Goal: Task Accomplishment & Management: Manage account settings

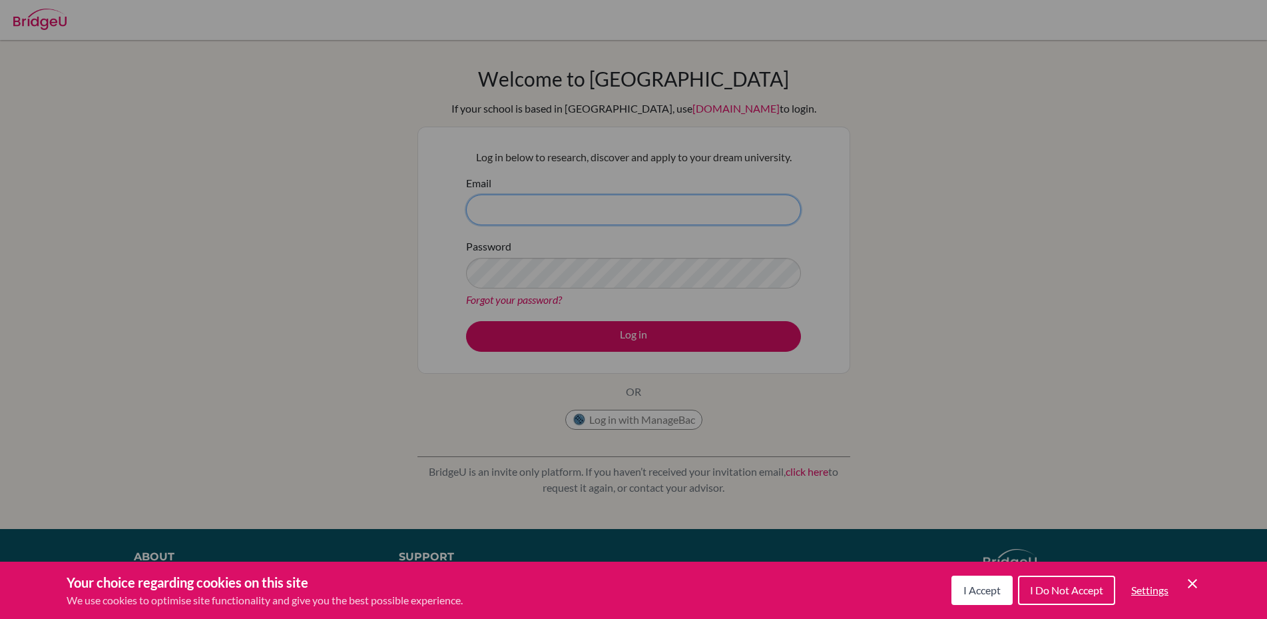
type input "[PERSON_NAME][EMAIL_ADDRESS][DOMAIN_NAME]"
click at [634, 337] on div "Cookie Preferences" at bounding box center [633, 309] width 1267 height 619
click at [969, 592] on span "I Accept" at bounding box center [982, 589] width 37 height 13
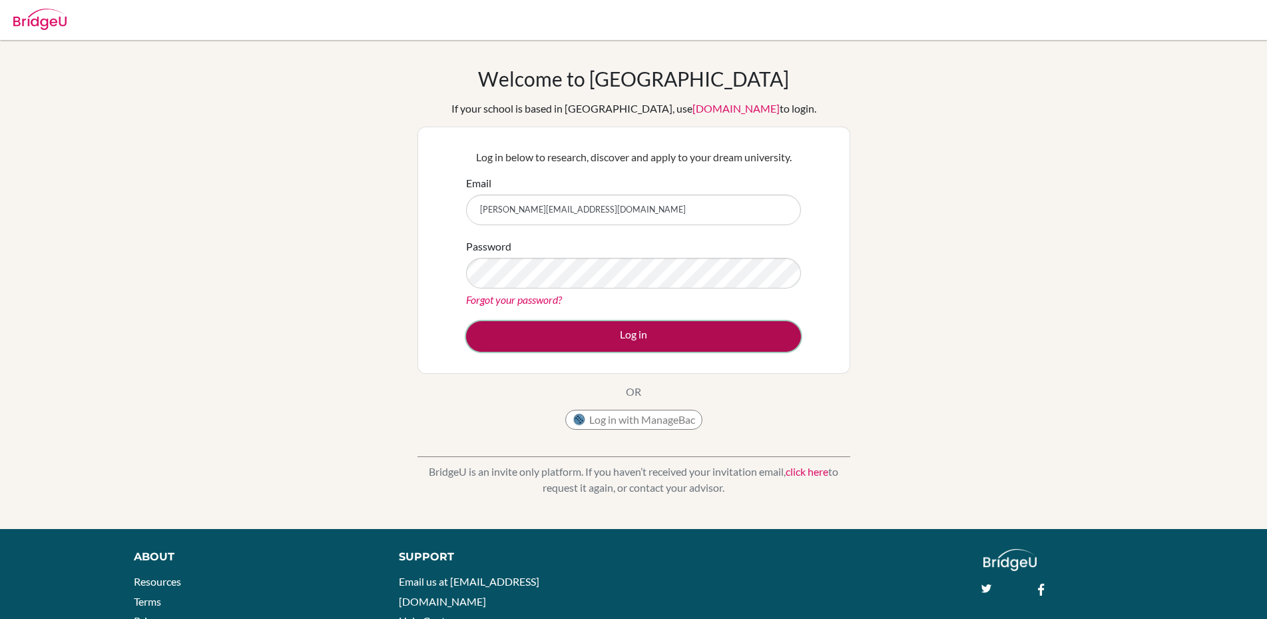
click at [632, 342] on button "Log in" at bounding box center [633, 336] width 335 height 31
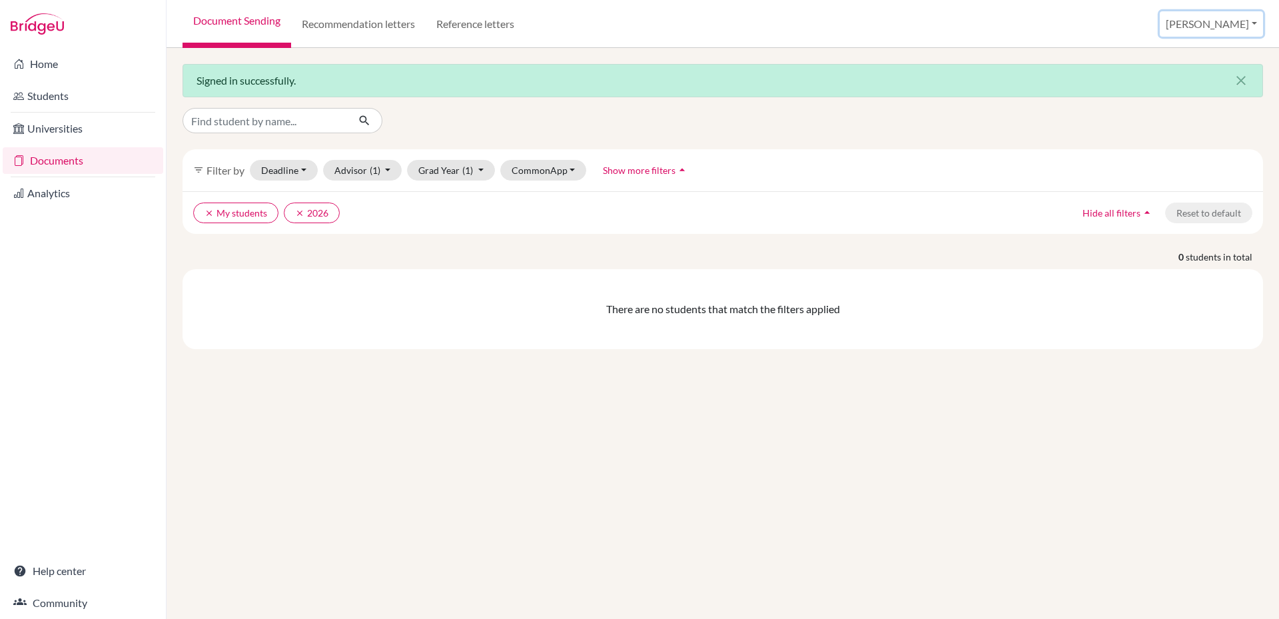
click at [1238, 29] on button "[PERSON_NAME]" at bounding box center [1211, 23] width 103 height 25
click at [1201, 80] on link "School Settings" at bounding box center [1148, 75] width 105 height 21
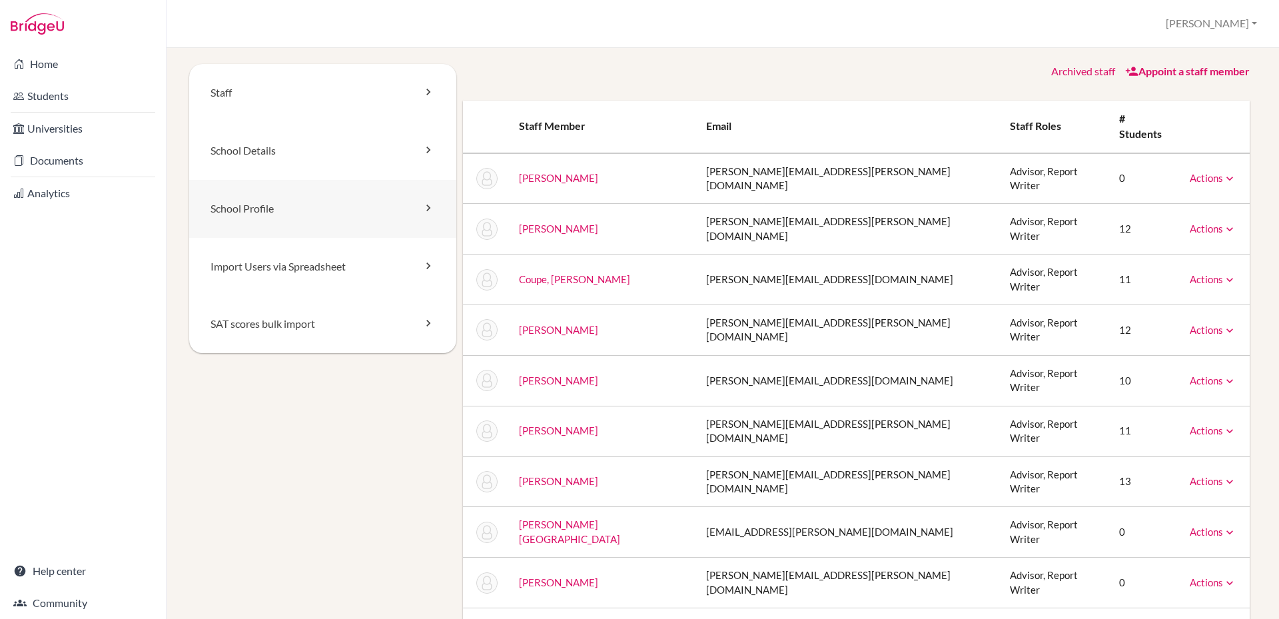
click at [278, 208] on link "School Profile" at bounding box center [322, 209] width 267 height 58
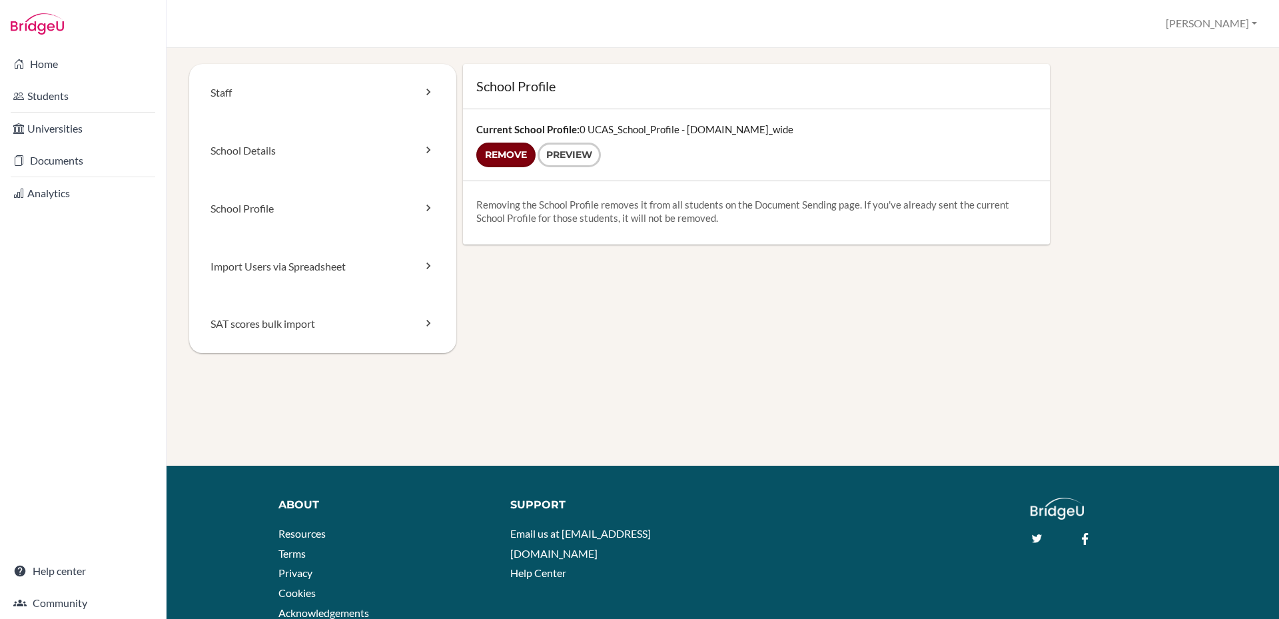
click at [505, 157] on input "Remove" at bounding box center [505, 155] width 59 height 25
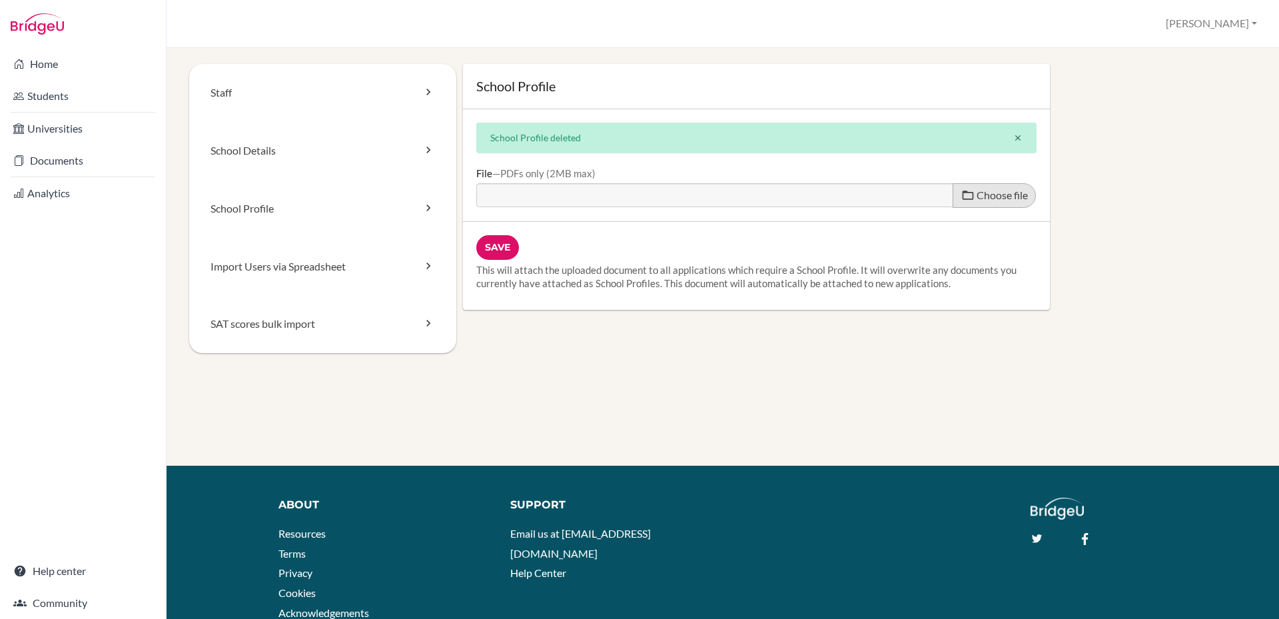
click at [990, 192] on span "Choose file" at bounding box center [1001, 194] width 51 height 13
click at [680, 192] on input "Choose file" at bounding box center [578, 190] width 204 height 15
type input "C:\fakepath\0 UCAS_School_Profile - BridgeU.pdf"
type input "0 UCAS_School_Profile - BridgeU.pdf"
click at [500, 241] on input "Save" at bounding box center [497, 247] width 43 height 25
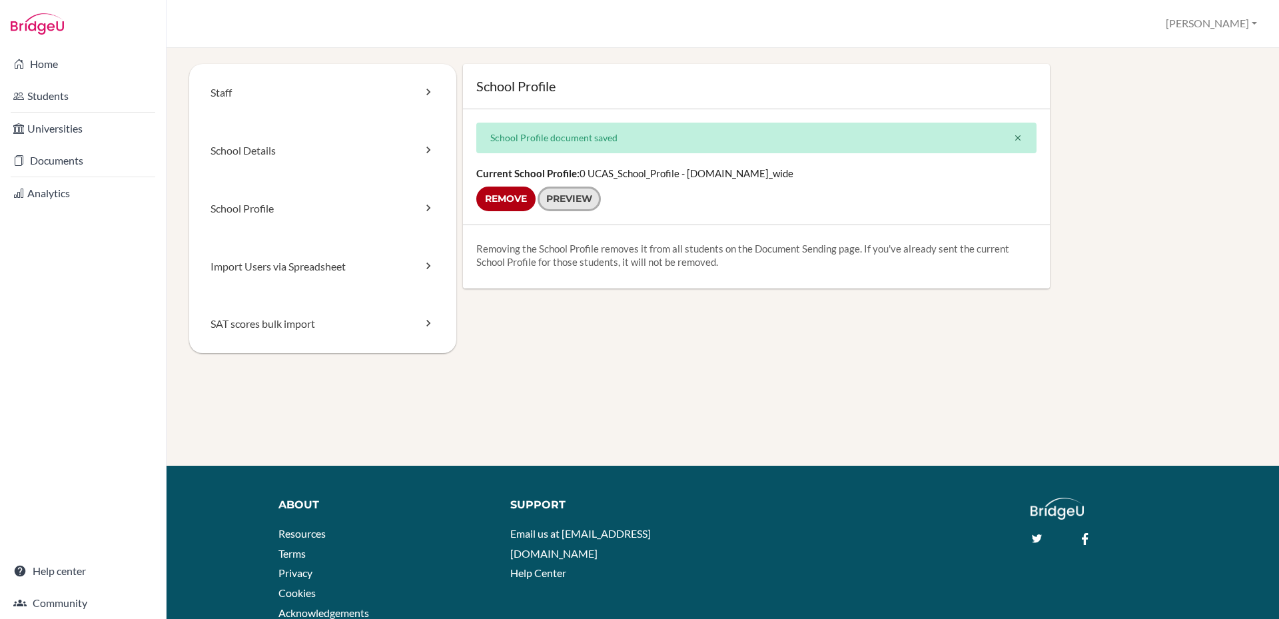
click at [577, 198] on link "Preview" at bounding box center [568, 198] width 63 height 25
